Goal: Information Seeking & Learning: Learn about a topic

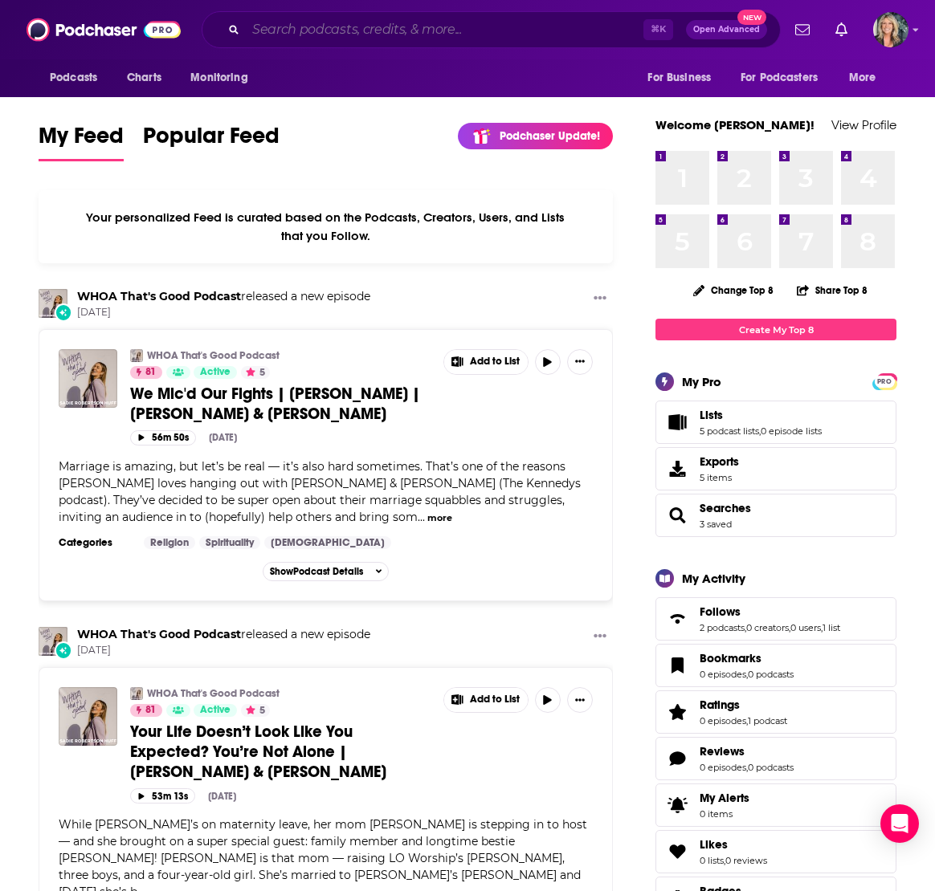
click at [287, 34] on input "Search podcasts, credits, & more..." at bounding box center [444, 30] width 397 height 26
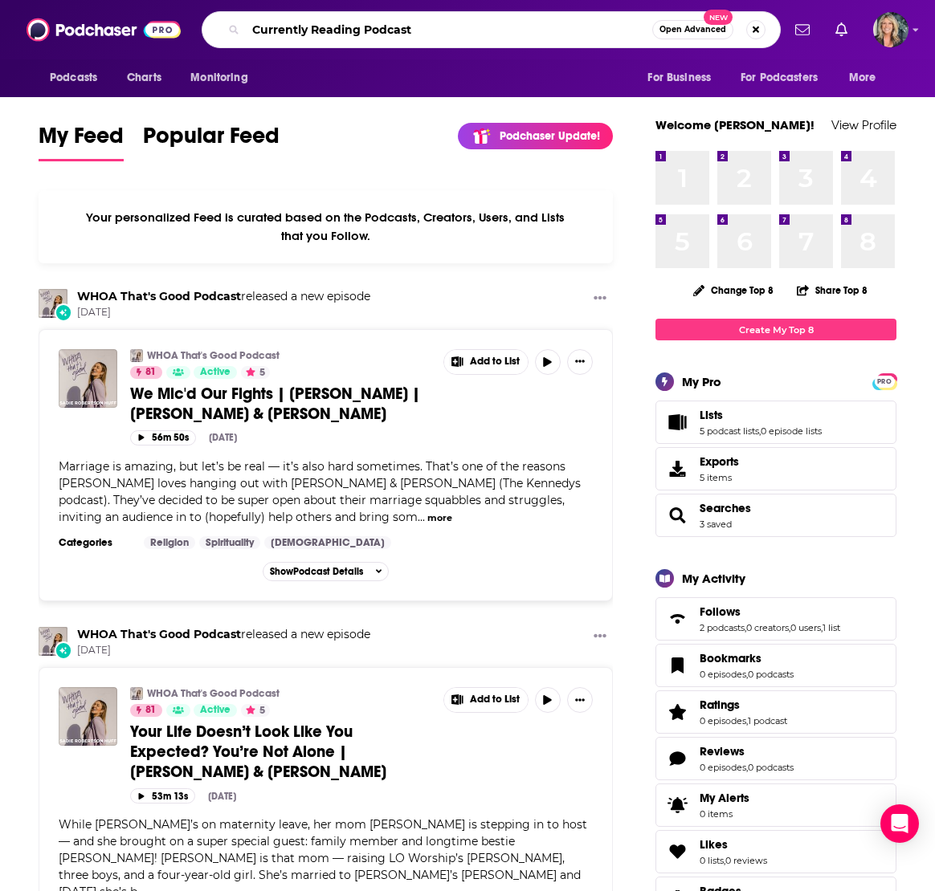
type input "Currently Reading Podcast"
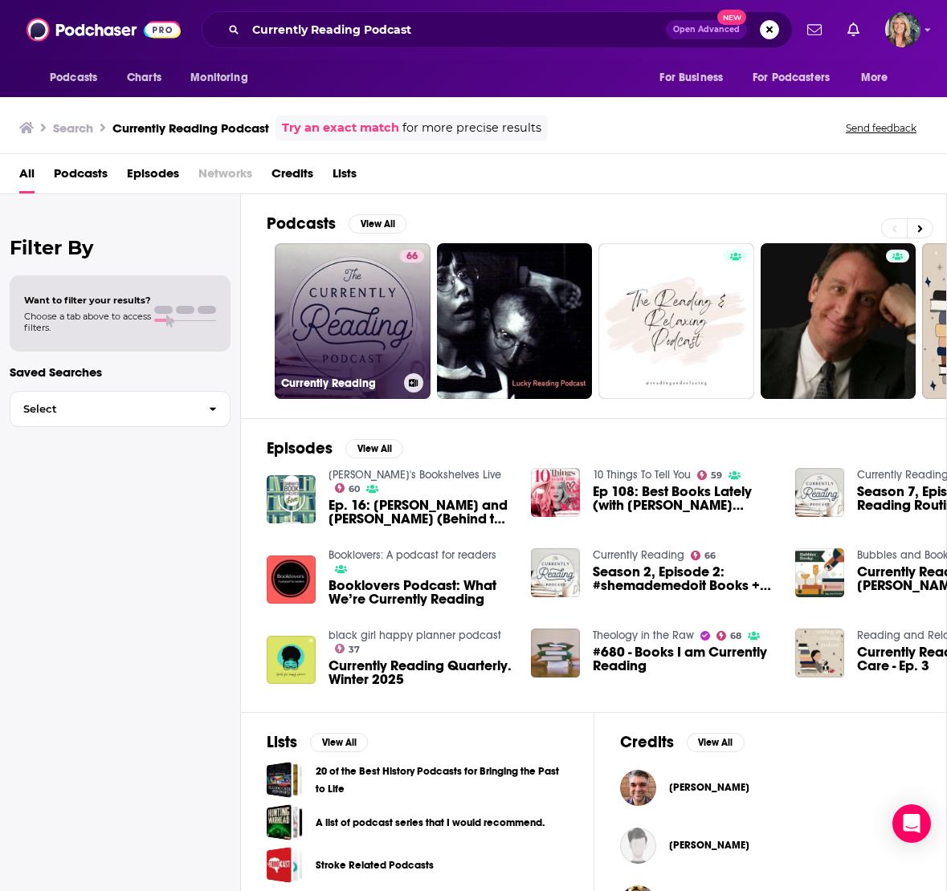
click at [343, 324] on link "66 Currently Reading" at bounding box center [353, 321] width 156 height 156
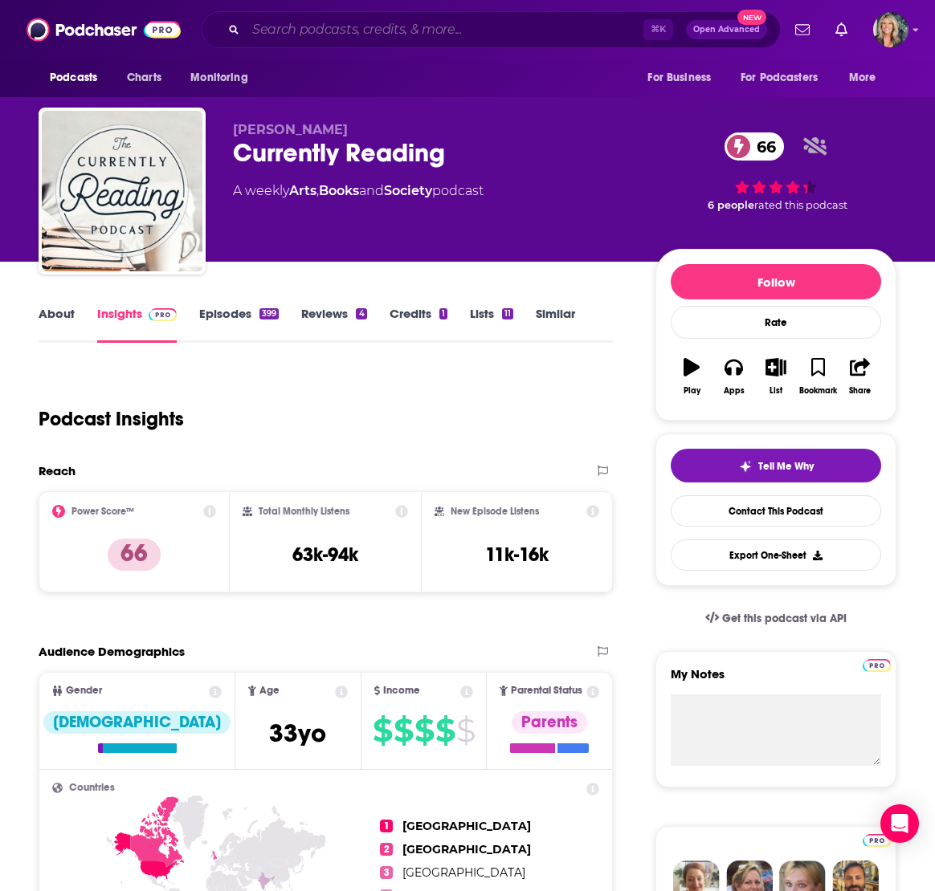
click at [311, 33] on input "Search podcasts, credits, & more..." at bounding box center [444, 30] width 397 height 26
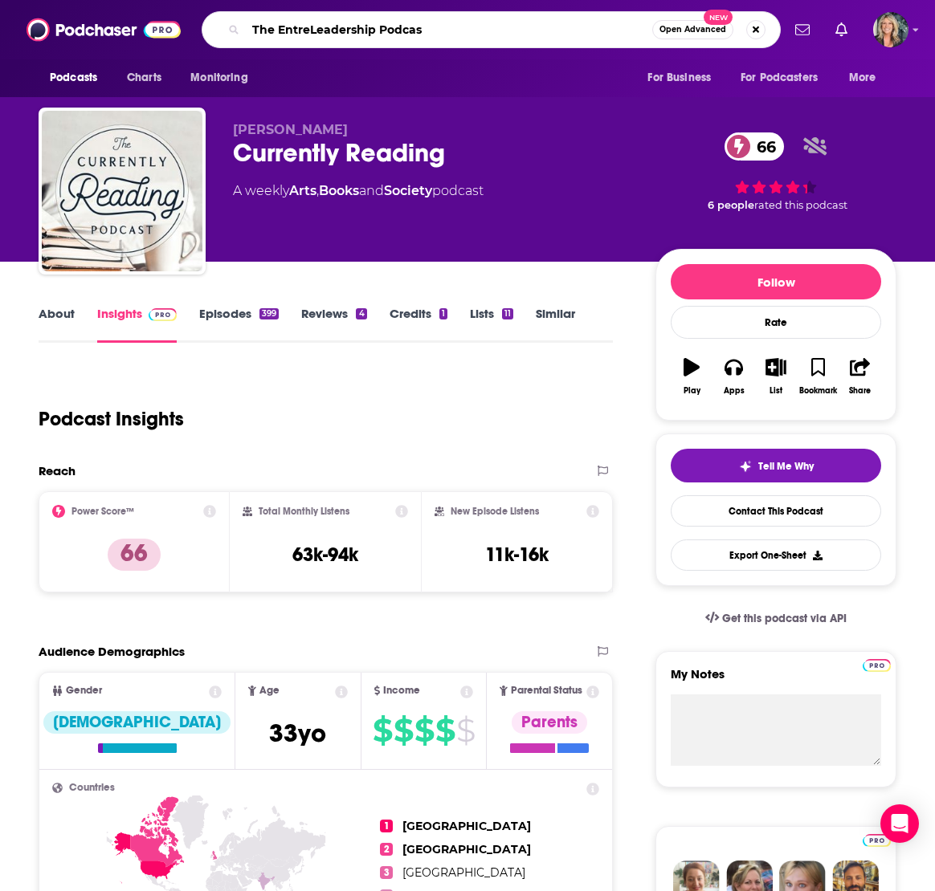
type input "The EntreLeadership Podcast"
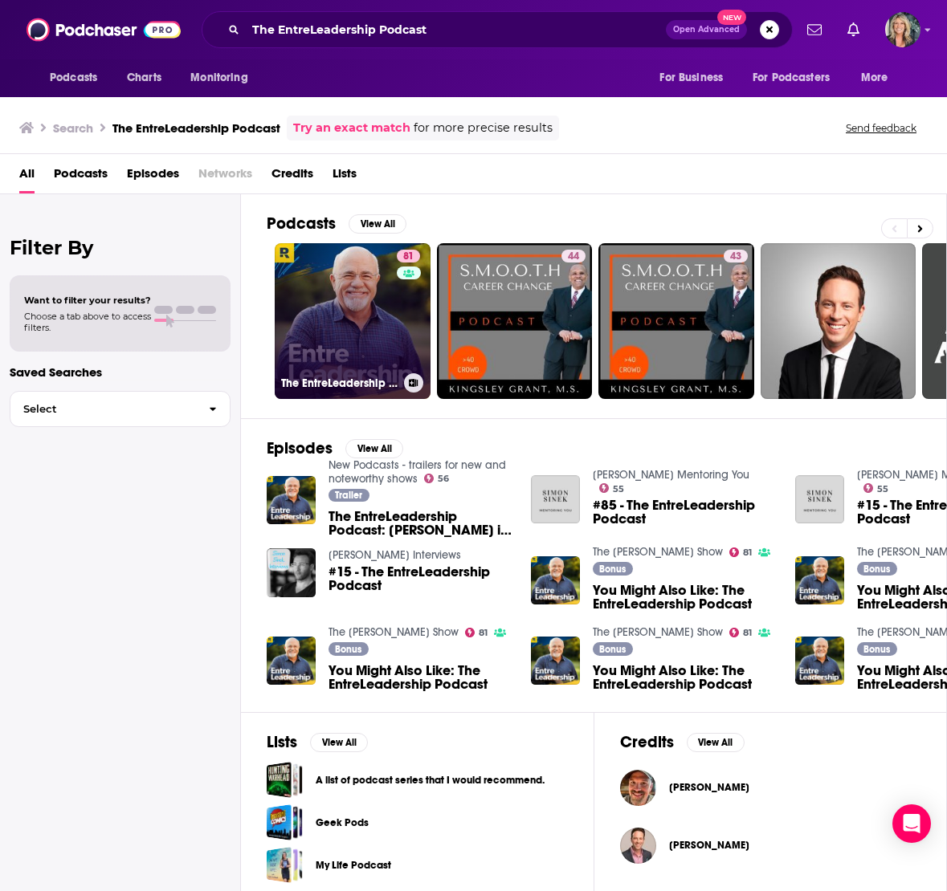
click at [346, 326] on link "81 The EntreLeadership Podcast" at bounding box center [353, 321] width 156 height 156
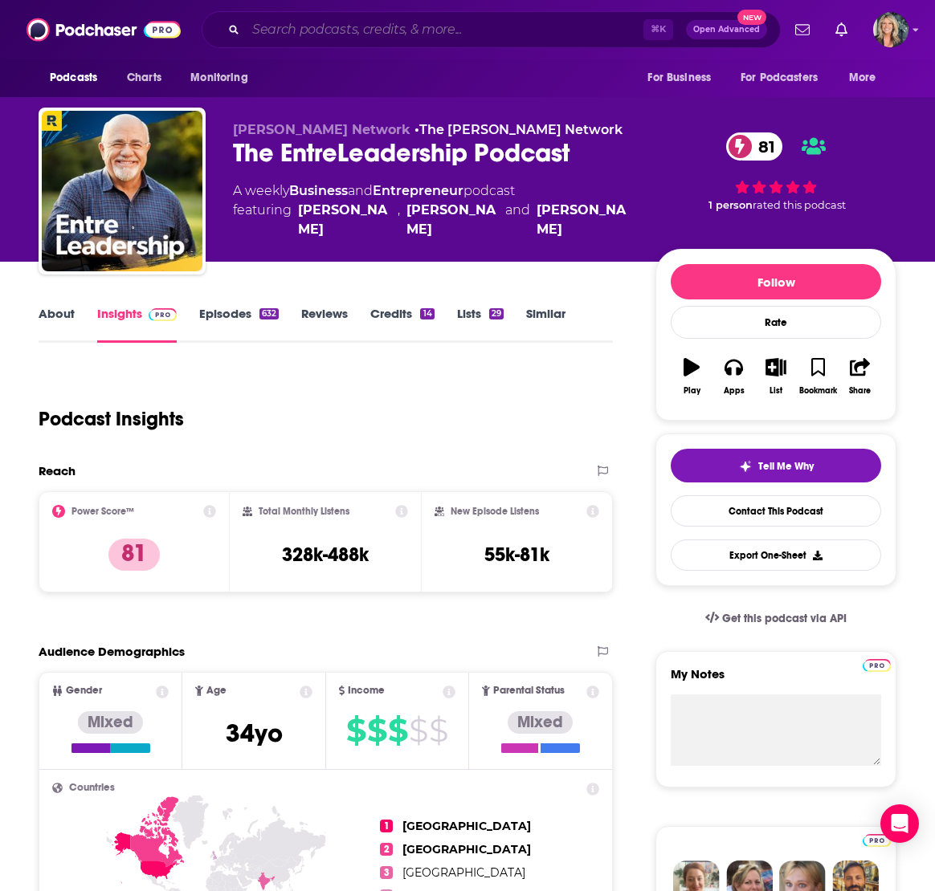
click at [301, 31] on input "Search podcasts, credits, & more..." at bounding box center [444, 30] width 397 height 26
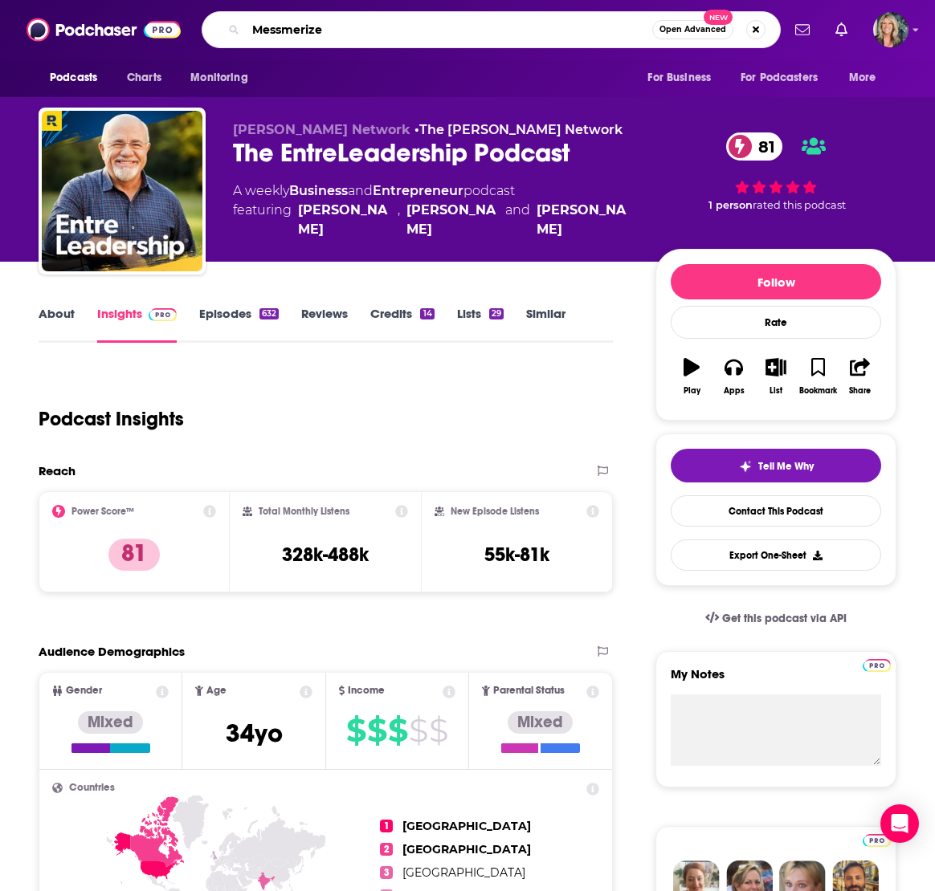
type input "Messmerized"
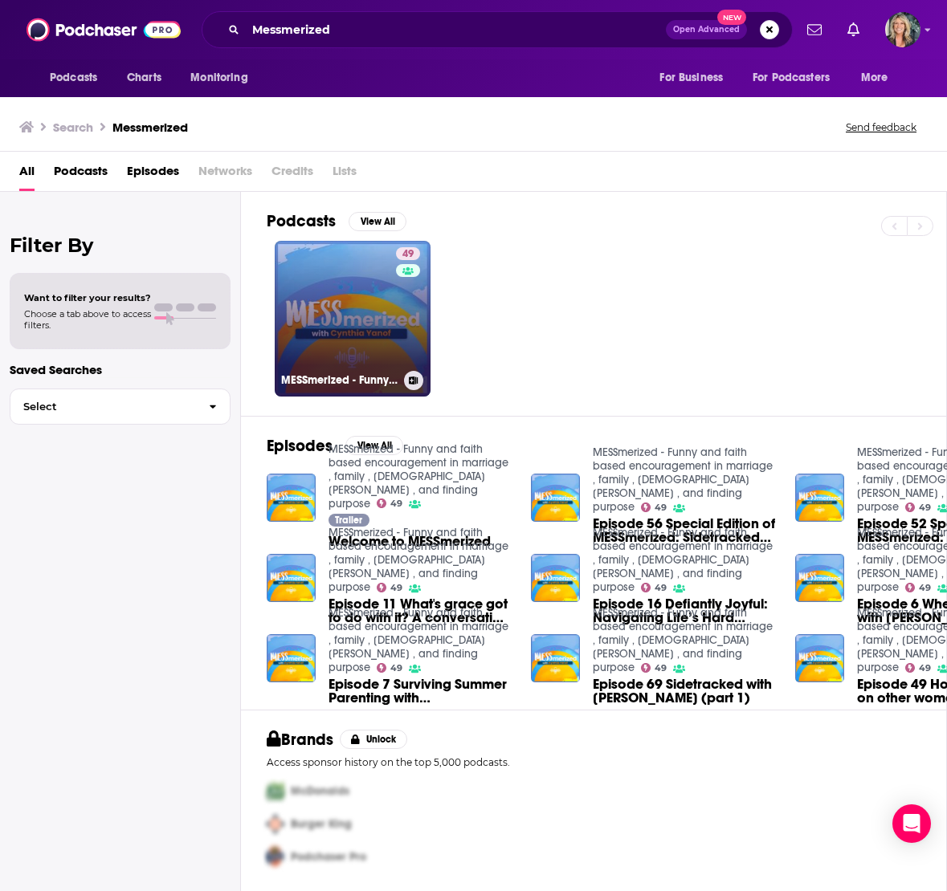
click at [363, 295] on link "49 MESSmerized - Funny and faith based encouragement in marriage , family , [DE…" at bounding box center [353, 319] width 156 height 156
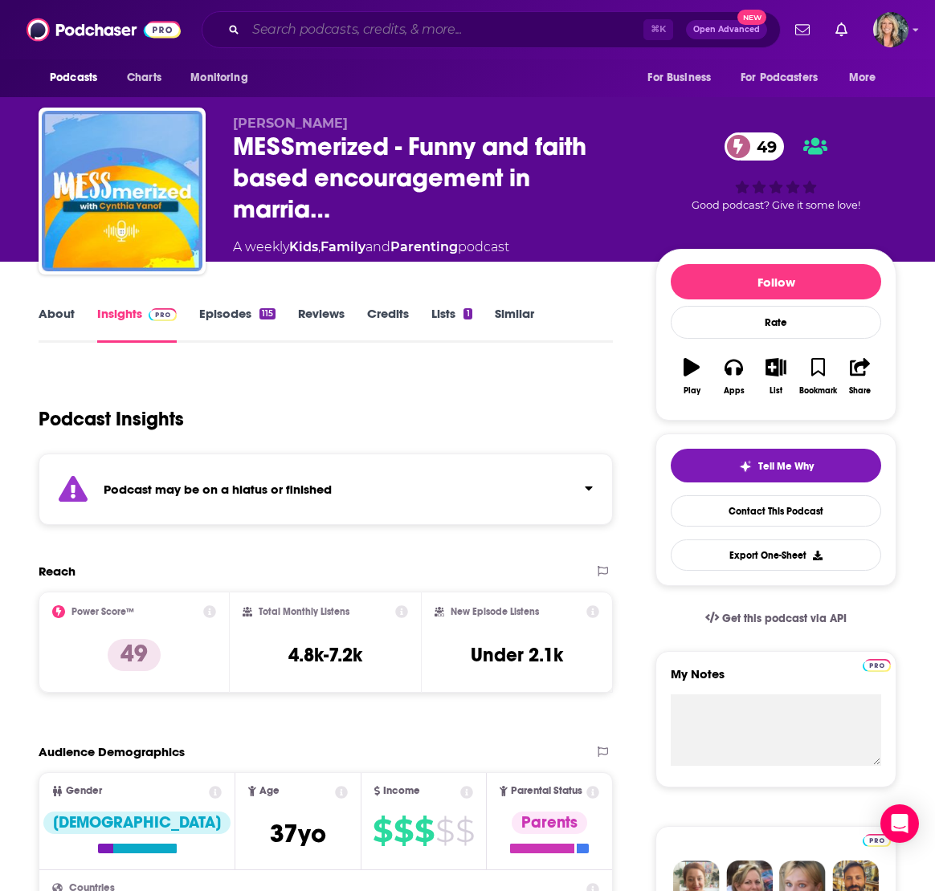
click at [312, 28] on input "Search podcasts, credits, & more..." at bounding box center [444, 30] width 397 height 26
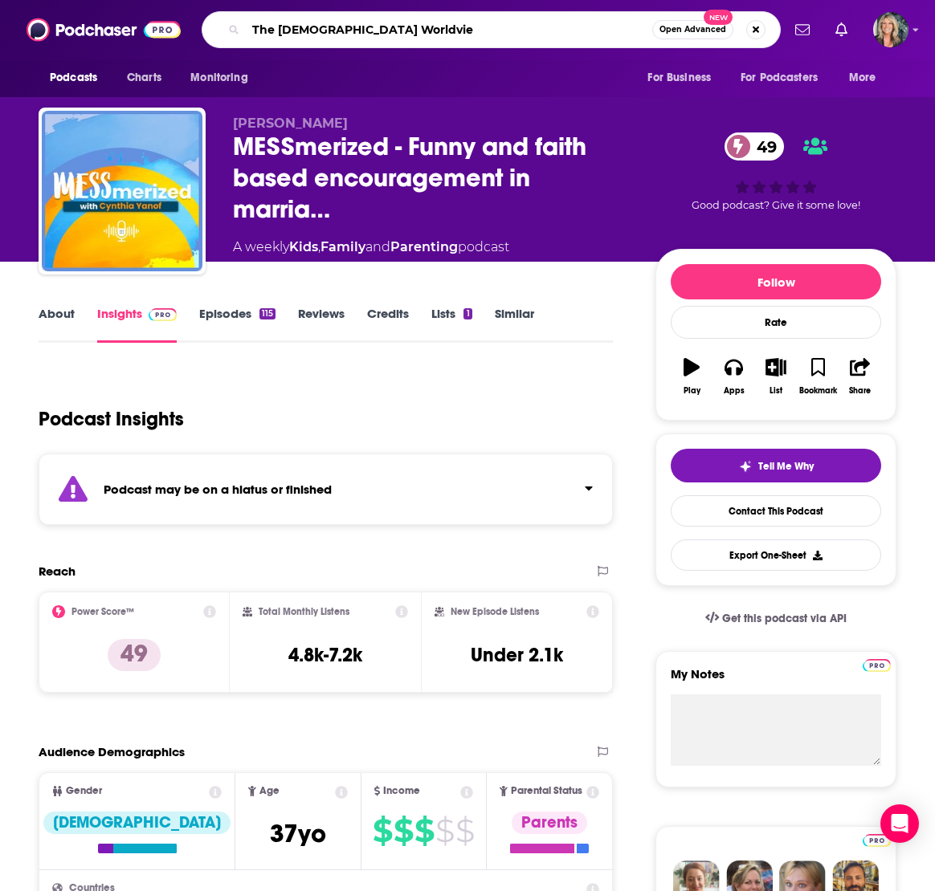
type input "The [DEMOGRAPHIC_DATA] Worldview"
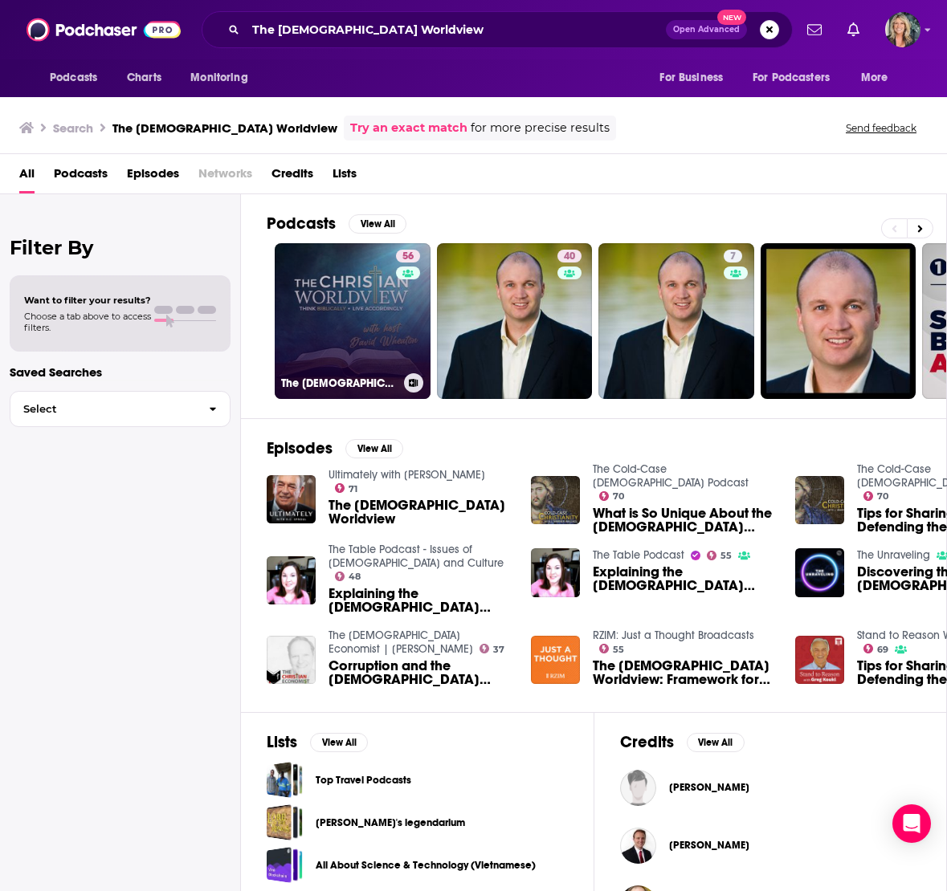
click at [340, 301] on link "56 The [DEMOGRAPHIC_DATA] Worldview" at bounding box center [353, 321] width 156 height 156
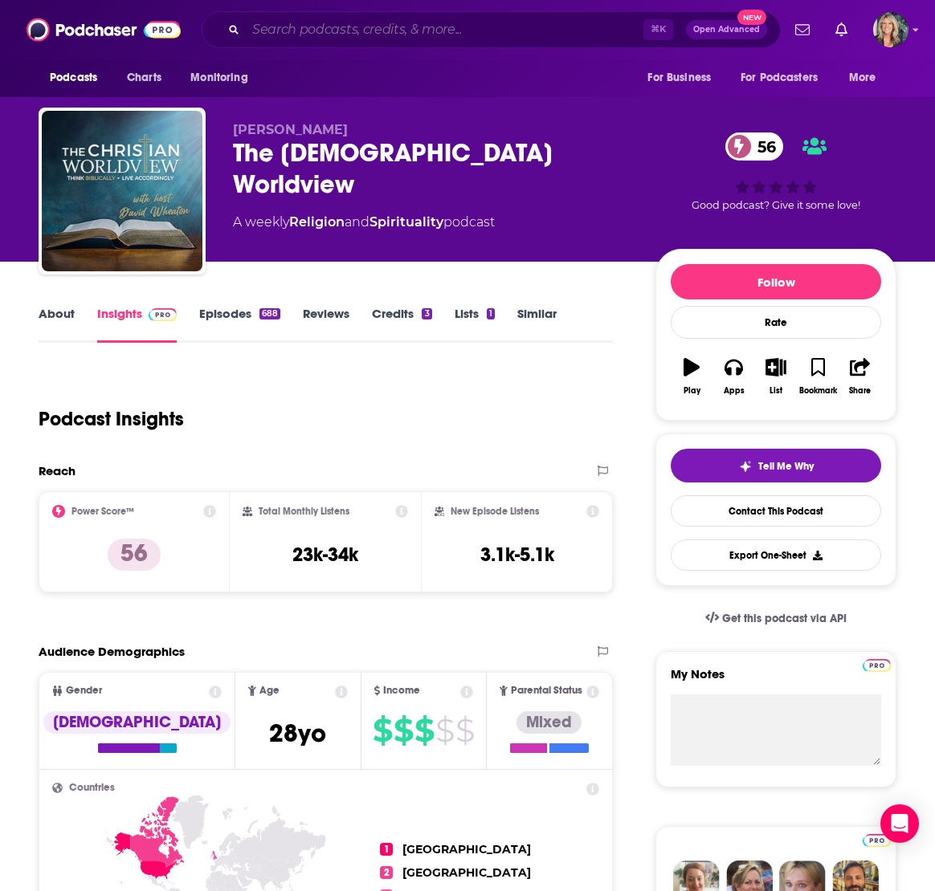
click at [375, 31] on input "Search podcasts, credits, & more..." at bounding box center [444, 30] width 397 height 26
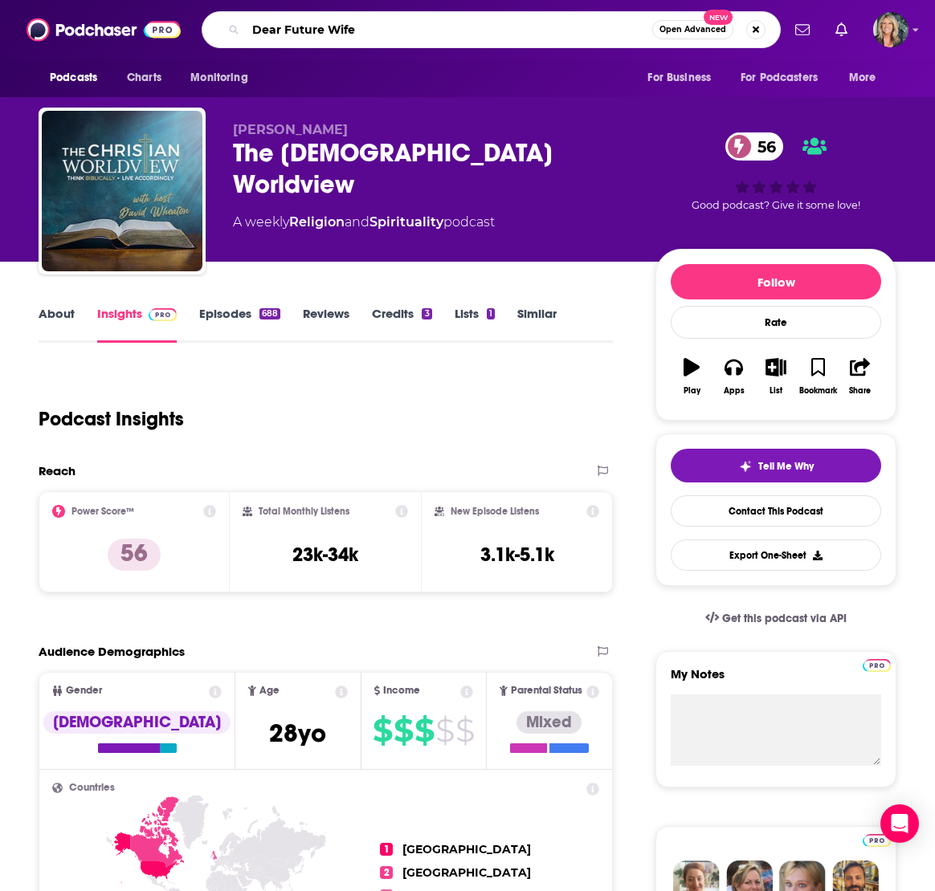
type input "Dear Future [PERSON_NAME]"
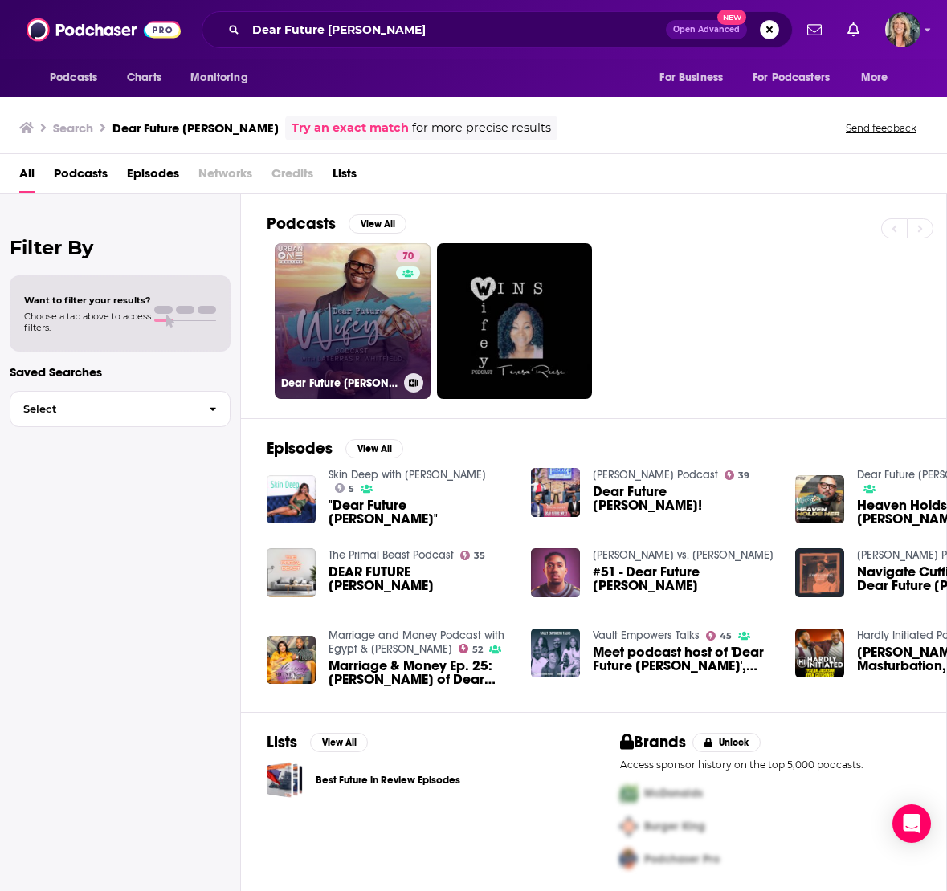
click at [357, 316] on link "70 Dear Future [PERSON_NAME]" at bounding box center [353, 321] width 156 height 156
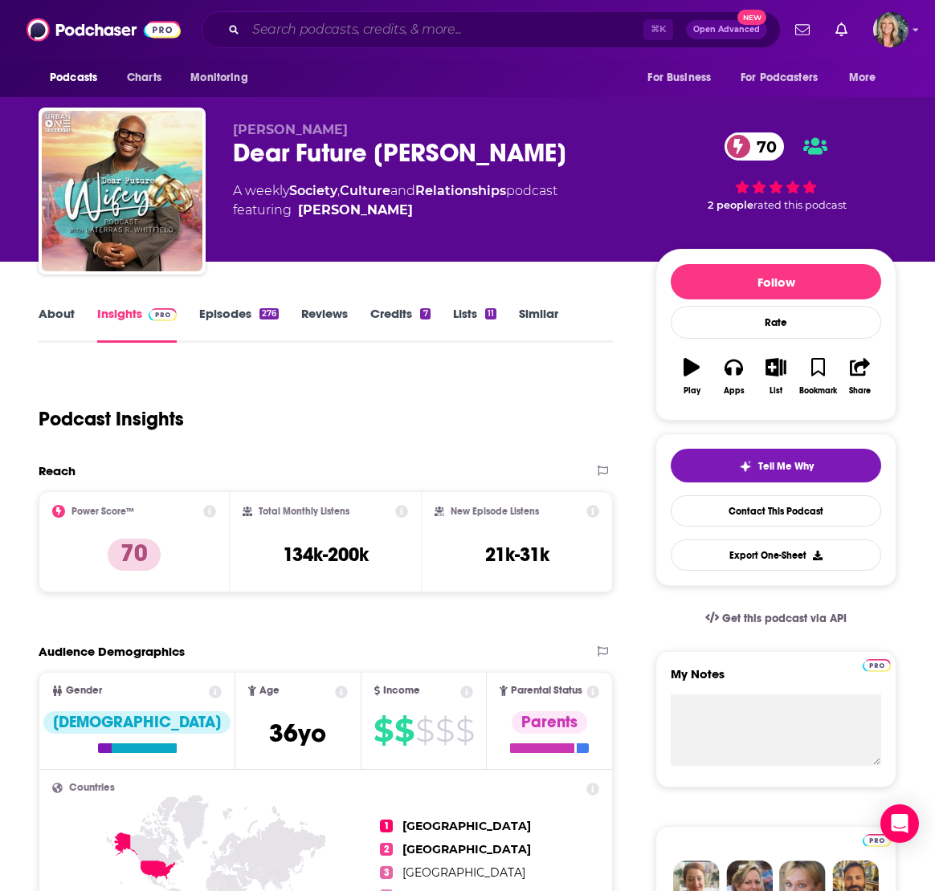
click at [407, 31] on input "Search podcasts, credits, & more..." at bounding box center [444, 30] width 397 height 26
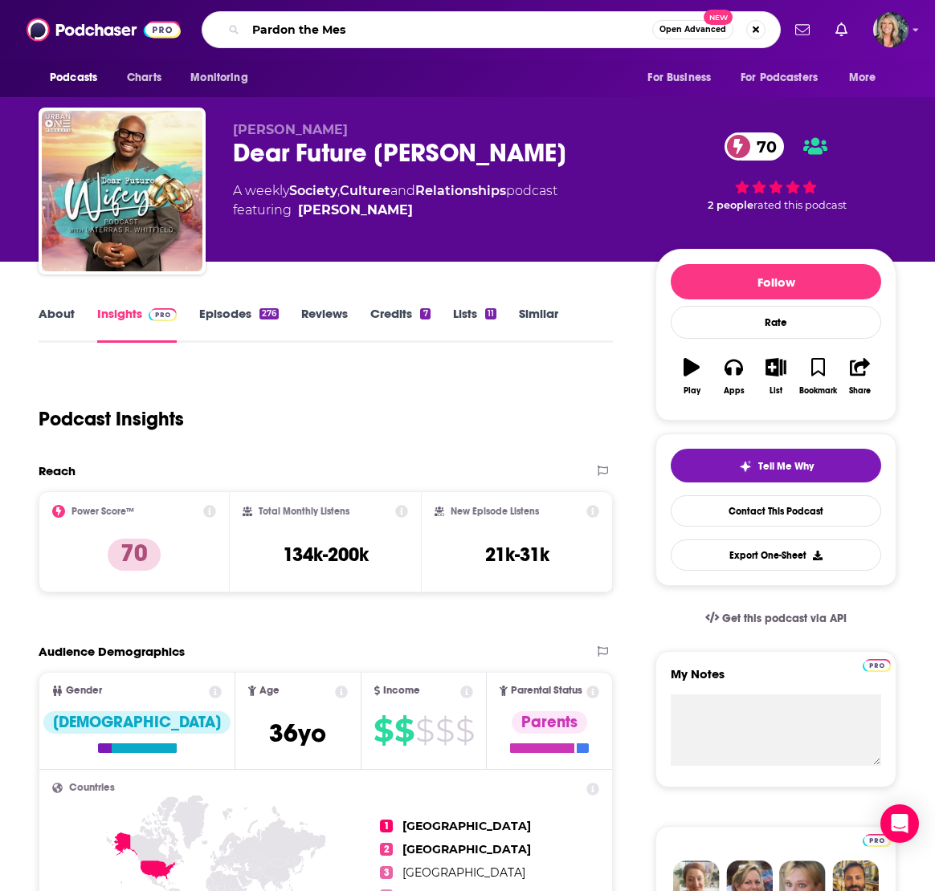
type input "Pardon the Mess"
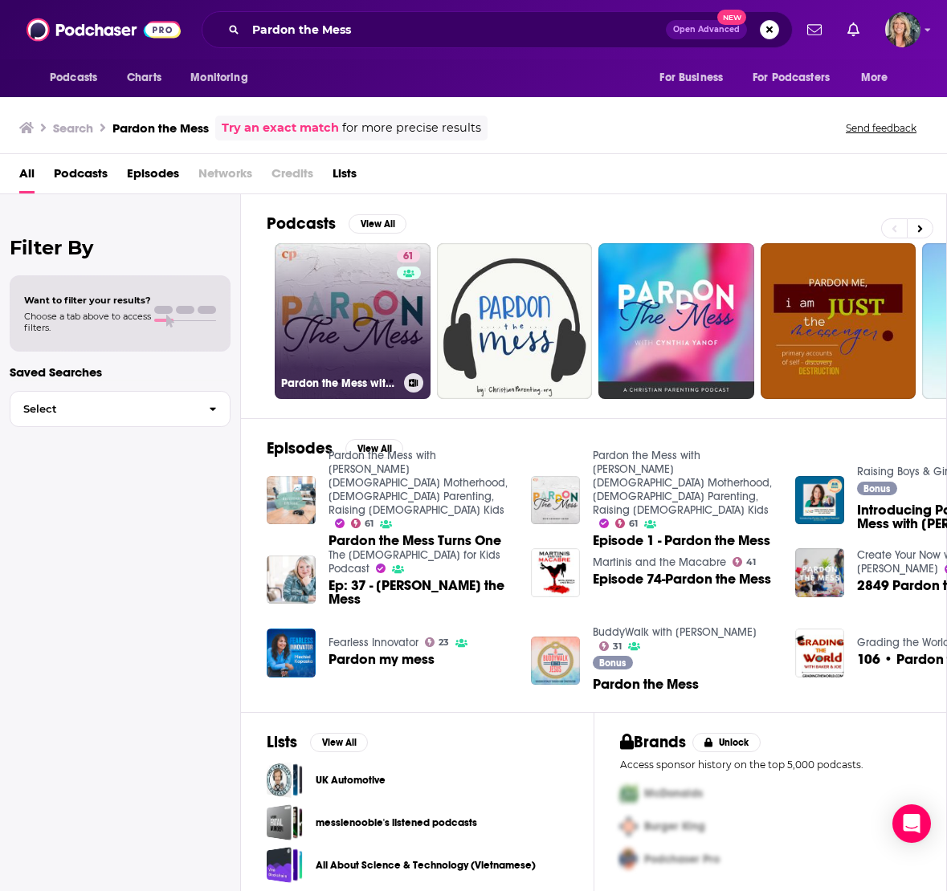
click at [369, 316] on link "61 Pardon the Mess with [PERSON_NAME][DEMOGRAPHIC_DATA] Motherhood, [DEMOGRAPHI…" at bounding box center [353, 321] width 156 height 156
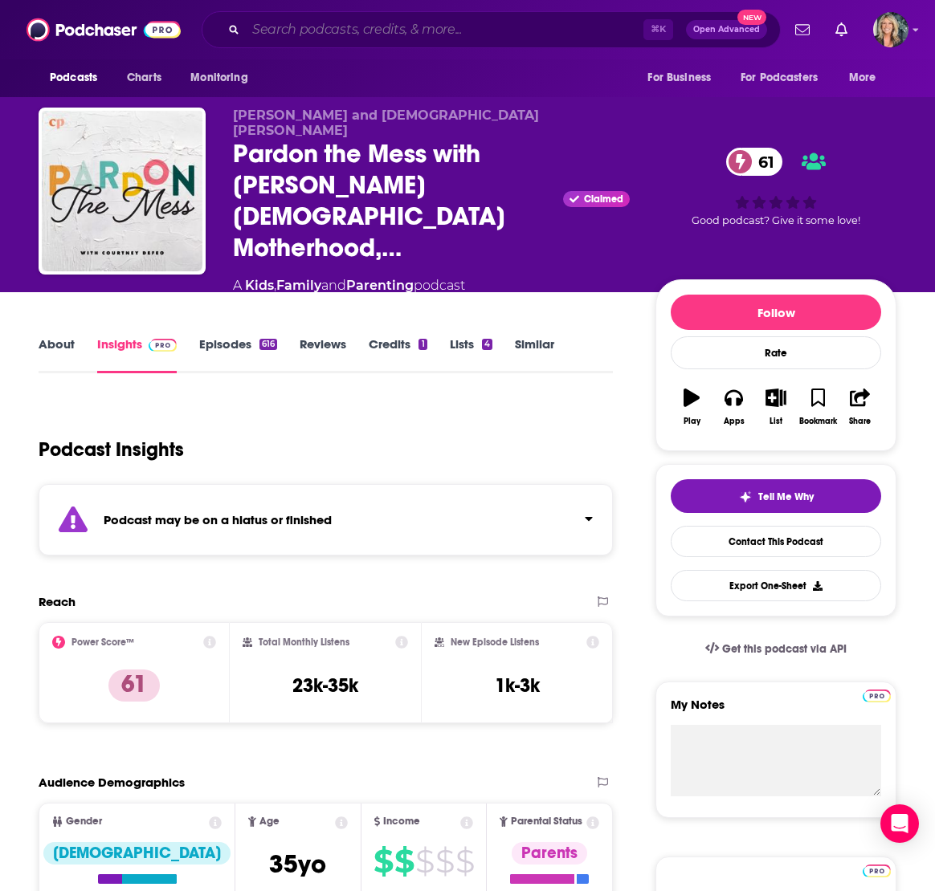
click at [369, 31] on input "Search podcasts, credits, & more..." at bounding box center [444, 30] width 397 height 26
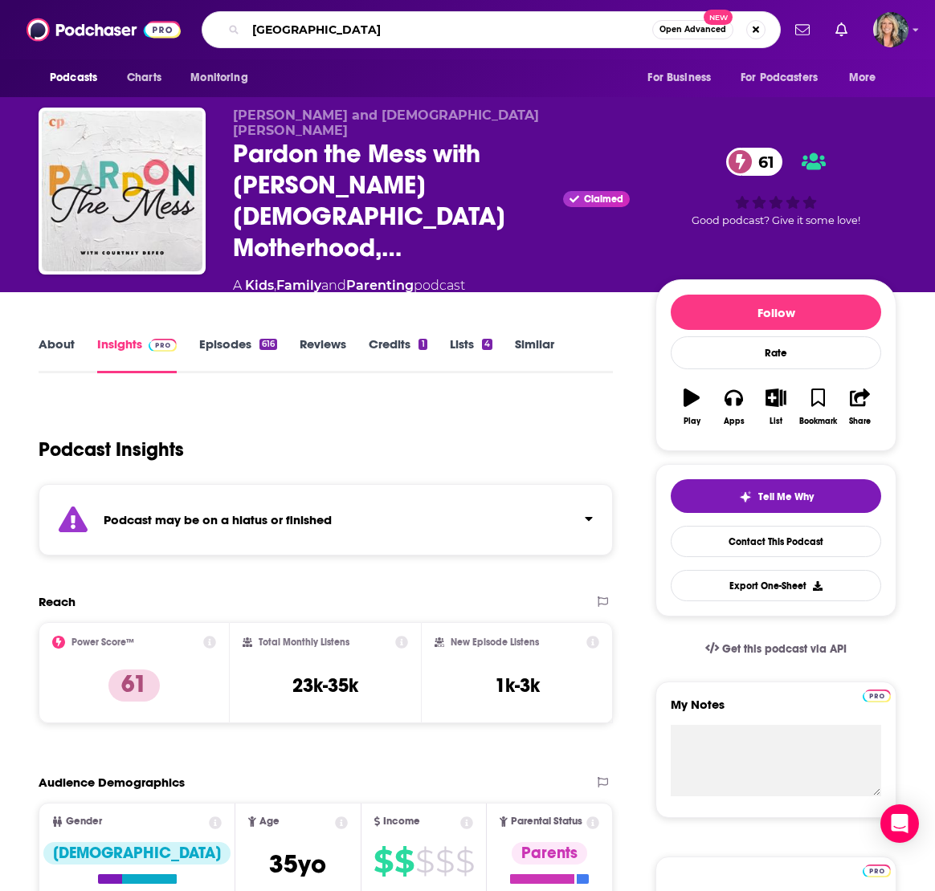
type input "[PERSON_NAME]"
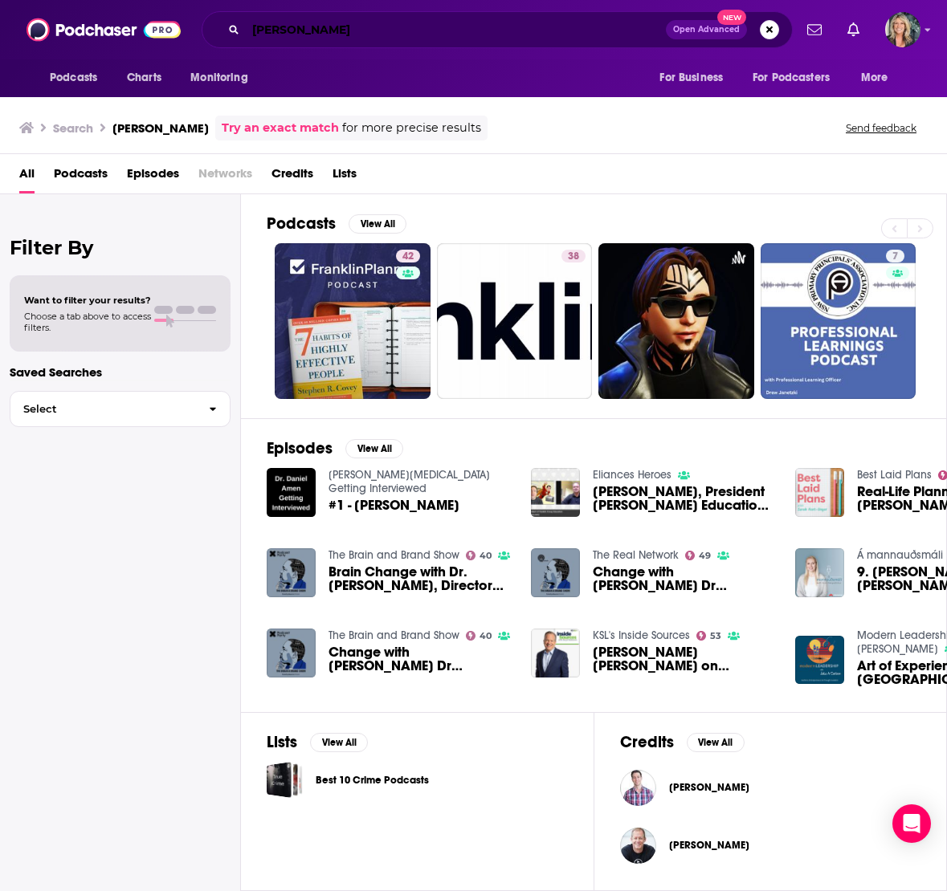
click at [348, 27] on input "[PERSON_NAME]" at bounding box center [456, 30] width 420 height 26
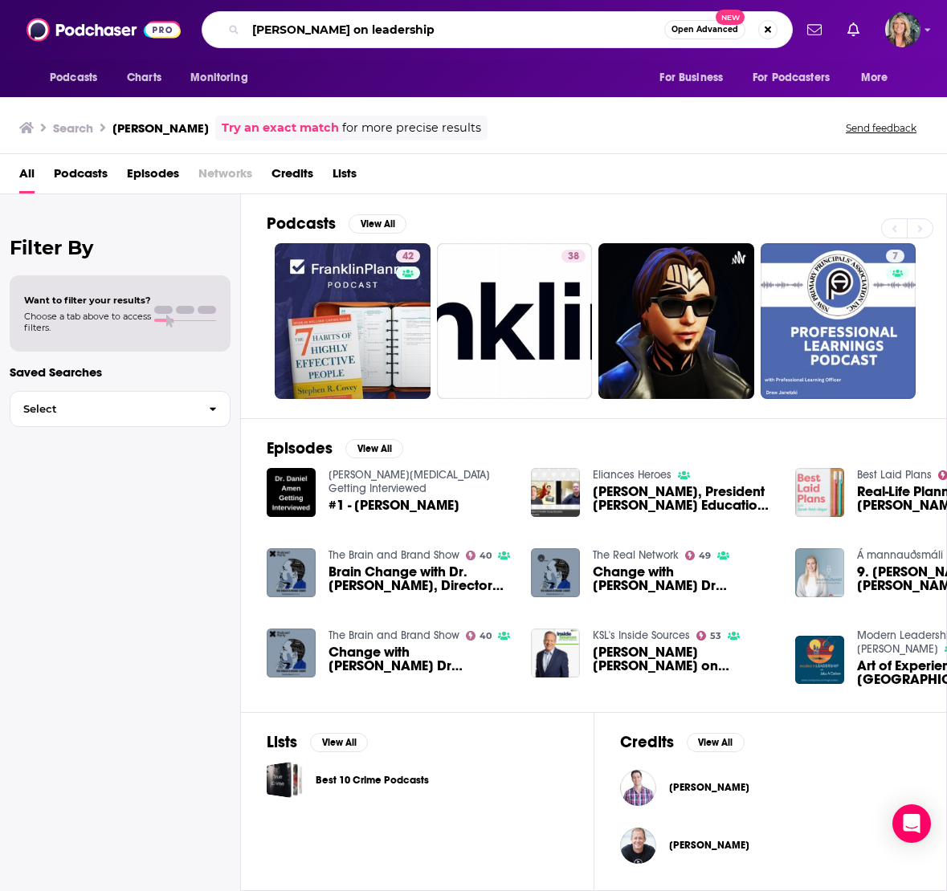
type input "[PERSON_NAME] on leadership"
